Goal: Find specific page/section: Find specific page/section

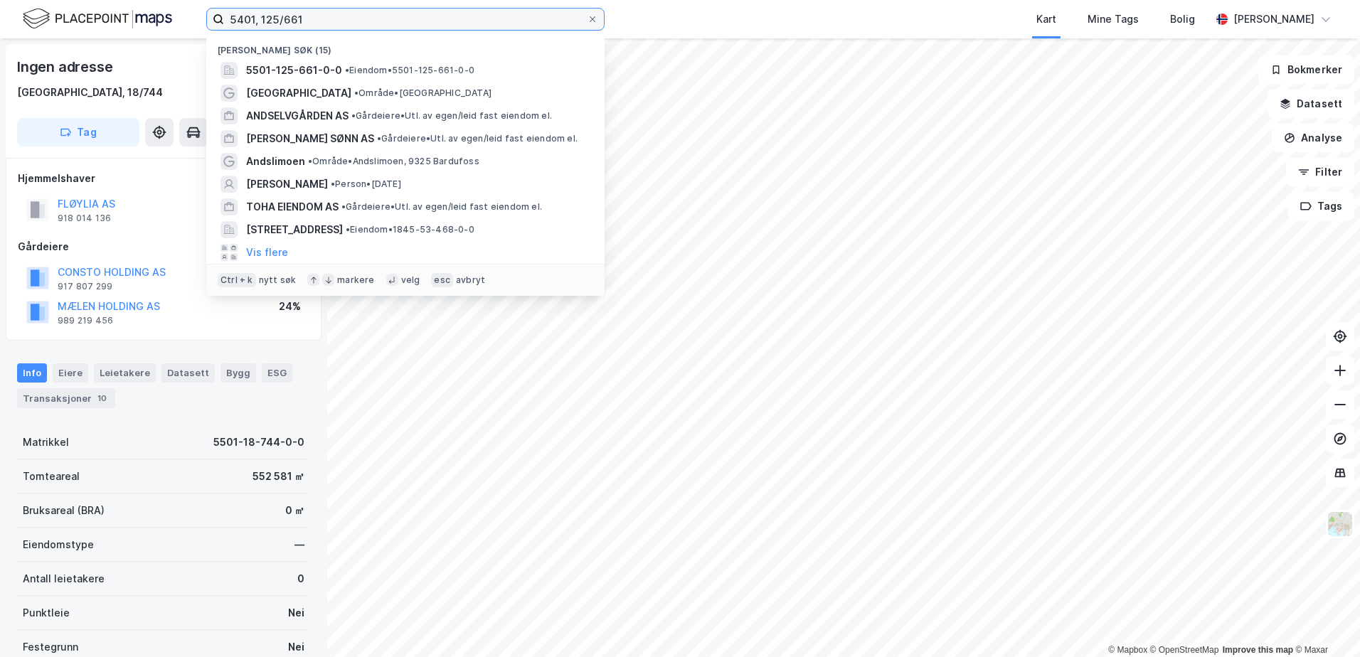
drag, startPoint x: 319, startPoint y: 17, endPoint x: 214, endPoint y: 18, distance: 104.6
click at [214, 18] on label "5401, 125/661" at bounding box center [405, 19] width 398 height 23
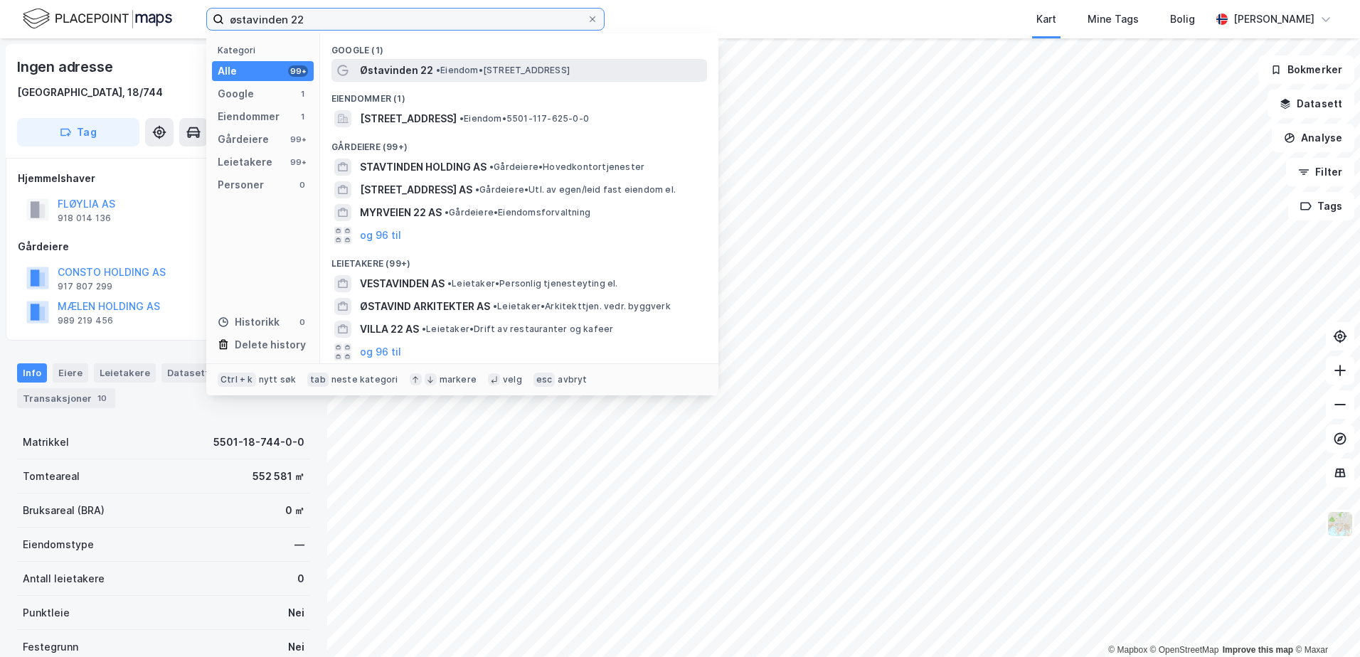
type input "østavinden 22"
click at [403, 70] on span "Østavinden 22" at bounding box center [396, 70] width 73 height 17
